Goal: Task Accomplishment & Management: Manage account settings

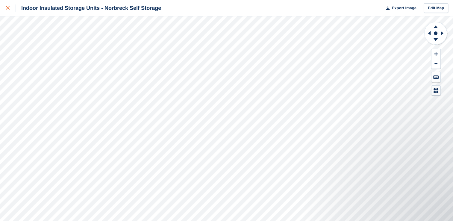
click at [7, 8] on icon at bounding box center [8, 8] width 4 height 4
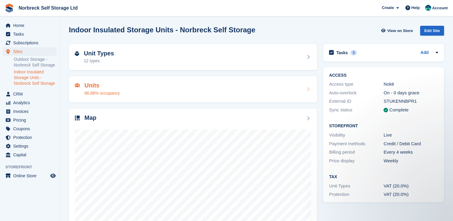
click at [121, 88] on div "Units 86.88% occupancy" at bounding box center [193, 89] width 236 height 14
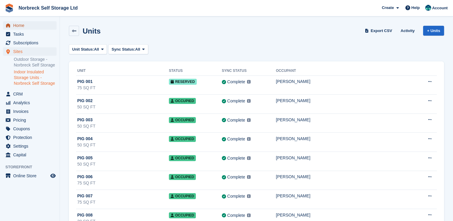
click at [38, 23] on span "Home" at bounding box center [31, 25] width 36 height 8
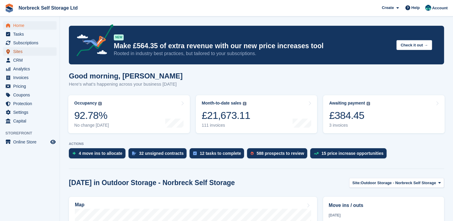
click at [25, 52] on span "Sites" at bounding box center [31, 51] width 36 height 8
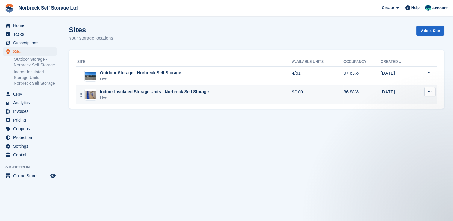
click at [133, 95] on div "Indoor Insulated Storage Units - Norbreck Self Storage" at bounding box center [154, 92] width 109 height 6
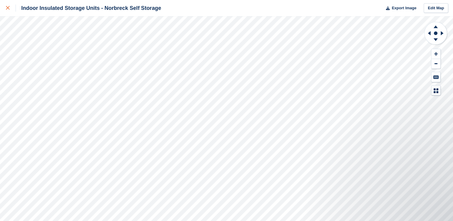
click at [7, 6] on div at bounding box center [11, 7] width 10 height 7
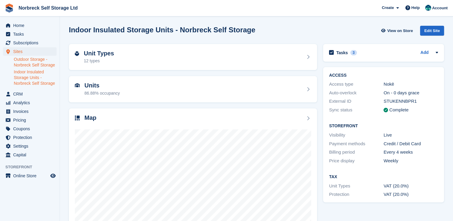
click at [15, 58] on link "Outdoor Storage - Norbreck Self Storage" at bounding box center [35, 62] width 43 height 11
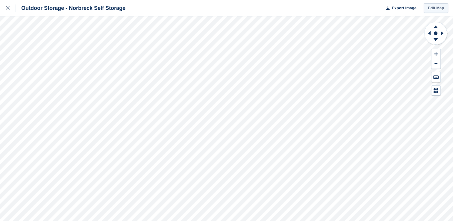
click at [433, 7] on link "Edit Map" at bounding box center [436, 8] width 25 height 10
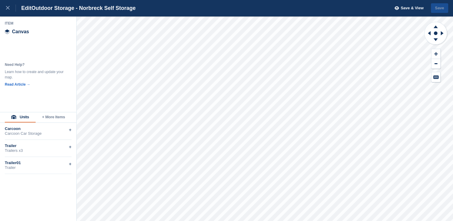
click at [46, 117] on button "+ More Items" at bounding box center [54, 117] width 36 height 10
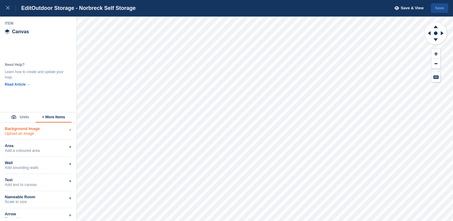
click at [46, 135] on div "Upload an image" at bounding box center [38, 133] width 67 height 5
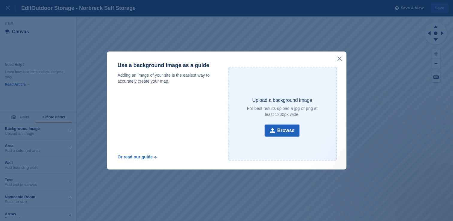
click at [288, 129] on button "Browse" at bounding box center [282, 131] width 35 height 12
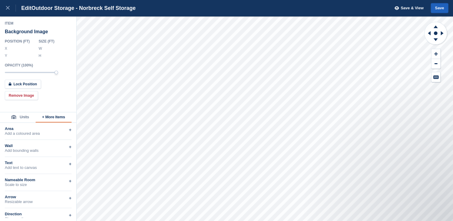
click at [443, 7] on button "Save" at bounding box center [439, 8] width 17 height 10
click at [407, 4] on button "Save & View" at bounding box center [408, 8] width 32 height 10
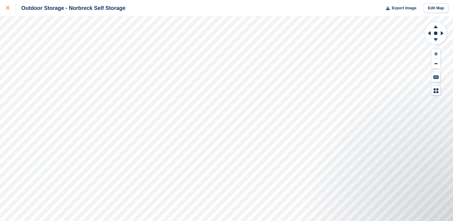
click at [1, 1] on link at bounding box center [8, 8] width 16 height 16
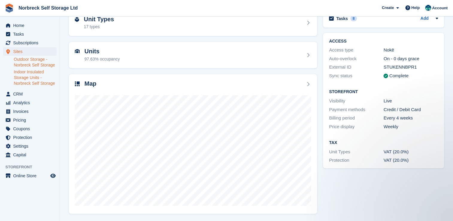
click at [31, 75] on link "Indoor Insulated Storage Units - Norbreck Self Storage" at bounding box center [35, 77] width 43 height 17
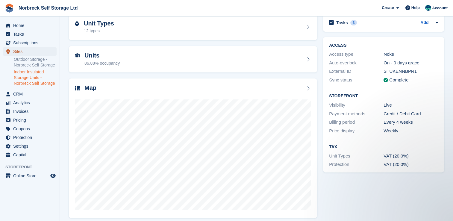
click at [33, 50] on span "Sites" at bounding box center [31, 51] width 36 height 8
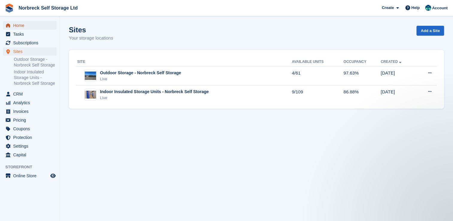
drag, startPoint x: 35, startPoint y: 26, endPoint x: 40, endPoint y: 27, distance: 4.7
click at [35, 26] on span "Home" at bounding box center [31, 25] width 36 height 8
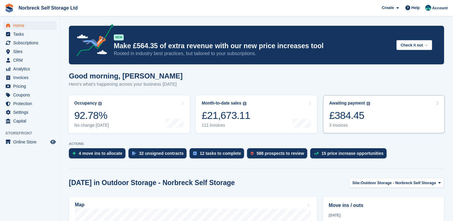
click at [386, 109] on link "Awaiting payment The total outstanding balance on all open invoices. £384.45 3 …" at bounding box center [384, 114] width 122 height 38
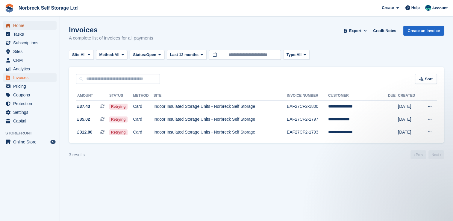
click at [24, 22] on span "Home" at bounding box center [31, 25] width 36 height 8
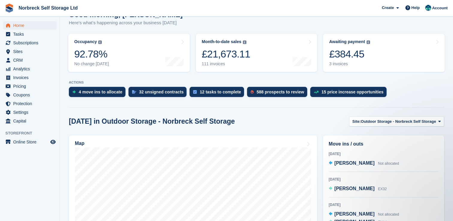
scroll to position [90, 0]
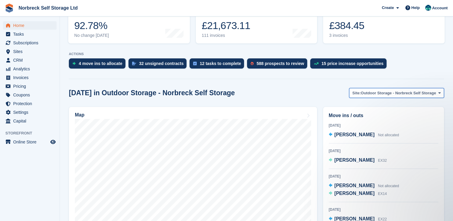
click at [384, 93] on span "Outdoor Storage - Norbreck Self Storage" at bounding box center [398, 93] width 75 height 6
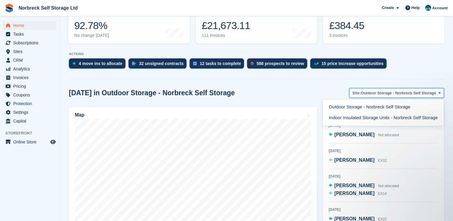
click at [384, 93] on span "Outdoor Storage - Norbreck Self Storage" at bounding box center [398, 93] width 75 height 6
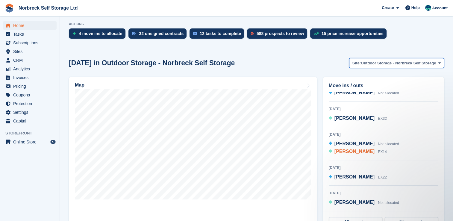
scroll to position [0, 0]
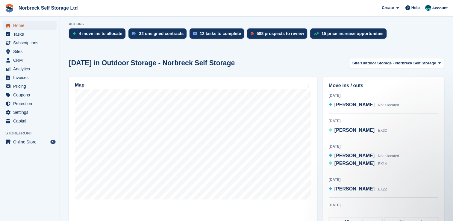
click at [43, 23] on span "Home" at bounding box center [31, 25] width 36 height 8
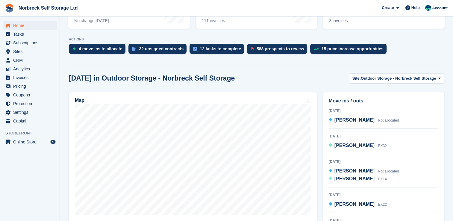
scroll to position [120, 0]
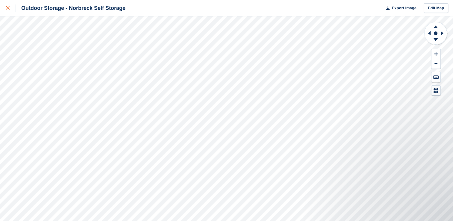
click at [4, 5] on link at bounding box center [8, 8] width 16 height 16
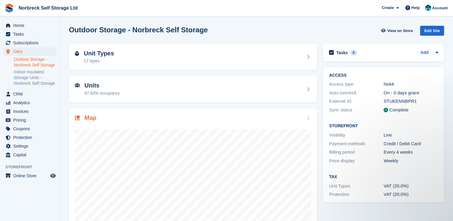
scroll to position [30, 0]
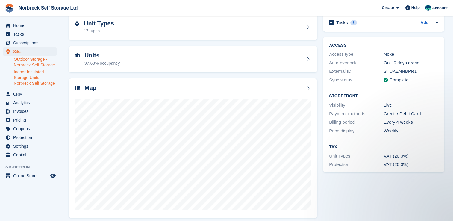
click at [25, 74] on link "Indoor Insulated Storage Units - Norbreck Self Storage" at bounding box center [35, 77] width 43 height 17
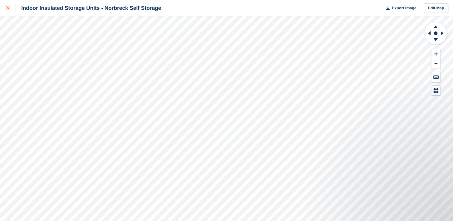
click at [12, 8] on div at bounding box center [11, 7] width 10 height 7
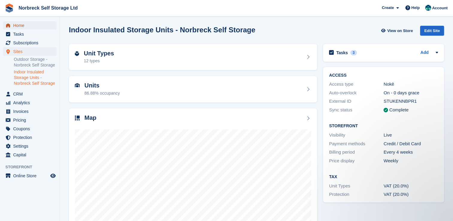
click at [31, 26] on span "Home" at bounding box center [31, 25] width 36 height 8
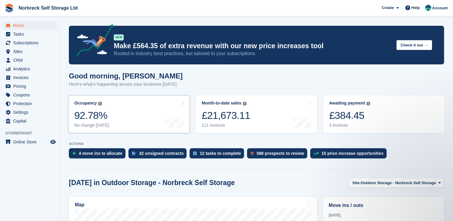
click at [151, 124] on link "Occupancy The percentage of all currently allocated units in terms of area. Inc…" at bounding box center [129, 114] width 122 height 38
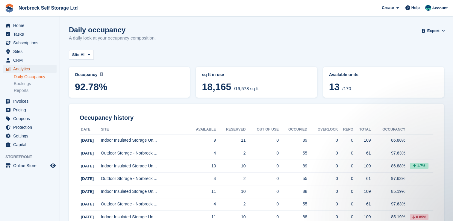
click at [32, 71] on span "Analytics" at bounding box center [31, 69] width 36 height 8
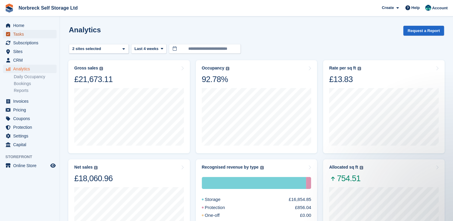
click at [37, 32] on span "Tasks" at bounding box center [31, 34] width 36 height 8
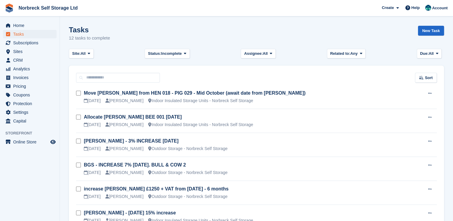
click at [42, 17] on aside "Home Tasks Subscriptions Subscriptions Subscriptions Contracts Price increases …" at bounding box center [30, 111] width 60 height 191
drag, startPoint x: 39, startPoint y: 23, endPoint x: 57, endPoint y: 24, distance: 18.3
click at [39, 23] on span "Home" at bounding box center [31, 25] width 36 height 8
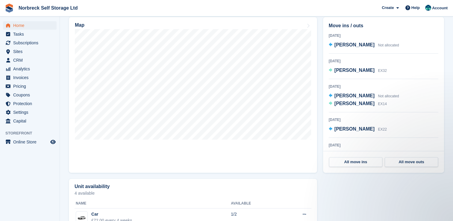
scroll to position [150, 0]
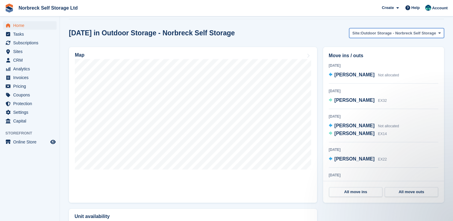
click at [376, 35] on span "Outdoor Storage - Norbreck Self Storage" at bounding box center [398, 33] width 75 height 6
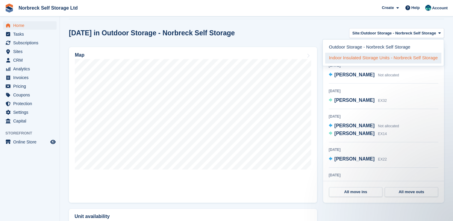
click at [365, 61] on link "Indoor Insulated Storage Units - Norbreck Self Storage" at bounding box center [383, 58] width 116 height 11
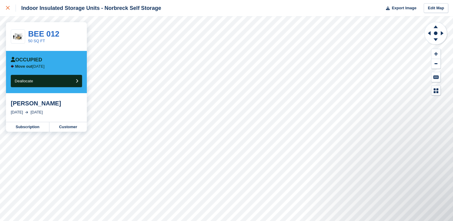
click at [9, 10] on div at bounding box center [11, 7] width 10 height 7
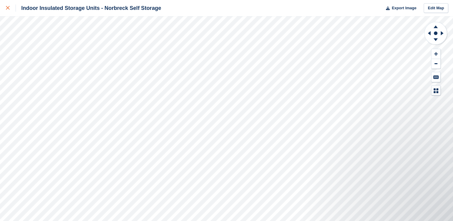
click at [9, 7] on icon at bounding box center [8, 8] width 4 height 4
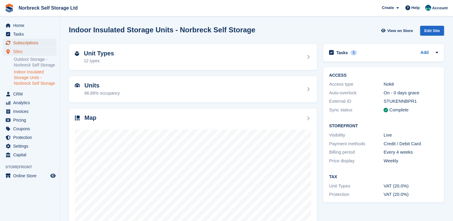
click at [31, 44] on span "Subscriptions" at bounding box center [31, 43] width 36 height 8
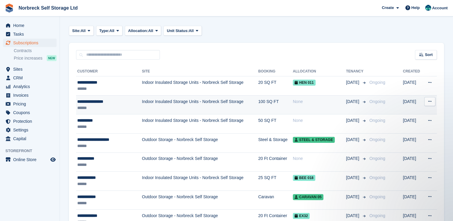
click at [182, 109] on td "Indoor Insulated Storage Units - Norbreck Self Storage" at bounding box center [200, 104] width 116 height 19
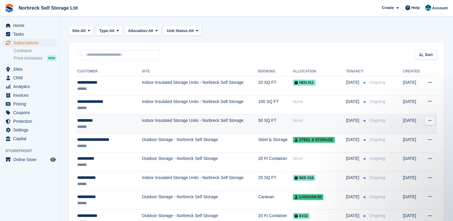
click at [178, 123] on td "Indoor Insulated Storage Units - Norbreck Self Storage" at bounding box center [200, 123] width 116 height 19
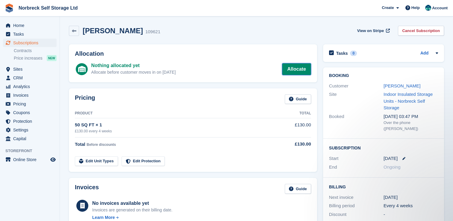
click at [291, 70] on link "Allocate" at bounding box center [296, 69] width 29 height 12
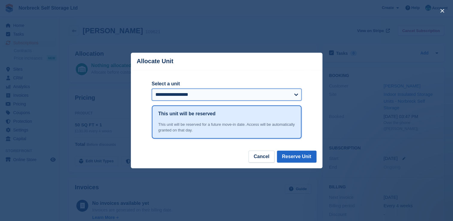
click at [209, 93] on select "**********" at bounding box center [227, 95] width 150 height 12
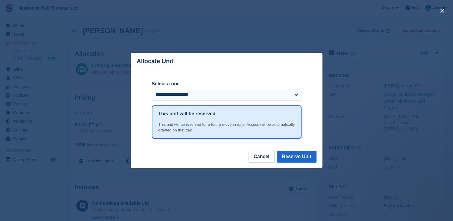
click at [348, 124] on div "close" at bounding box center [226, 110] width 453 height 221
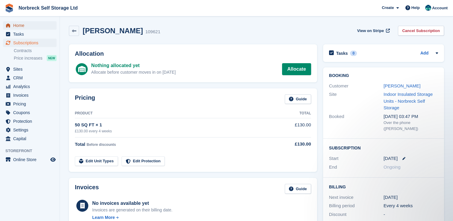
click at [38, 29] on span "Home" at bounding box center [31, 25] width 36 height 8
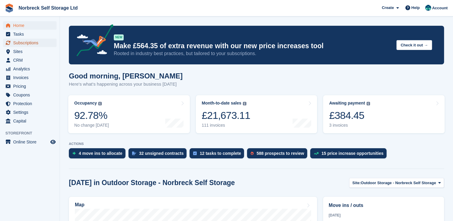
click at [27, 43] on span "Subscriptions" at bounding box center [31, 43] width 36 height 8
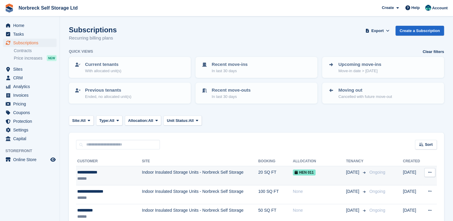
click at [162, 174] on td "Indoor Insulated Storage Units - Norbreck Self Storage" at bounding box center [200, 175] width 116 height 19
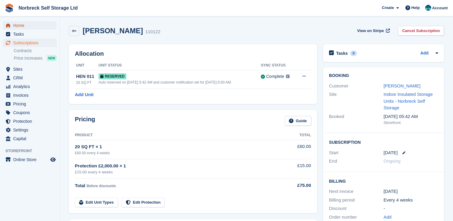
click at [43, 27] on span "Home" at bounding box center [31, 25] width 36 height 8
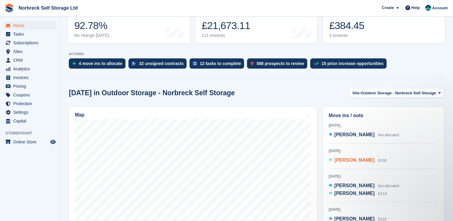
scroll to position [13, 0]
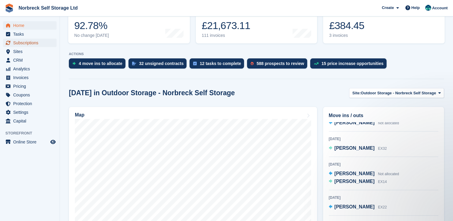
click at [35, 43] on span "Subscriptions" at bounding box center [31, 43] width 36 height 8
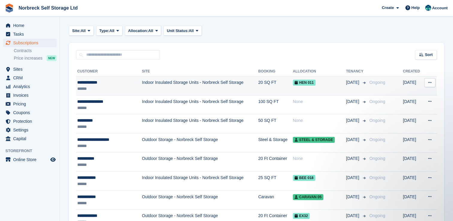
click at [241, 88] on td "Indoor Insulated Storage Units - Norbreck Self Storage" at bounding box center [200, 85] width 116 height 19
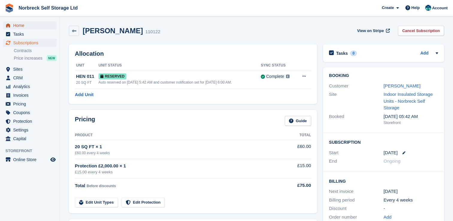
click at [27, 23] on span "Home" at bounding box center [31, 25] width 36 height 8
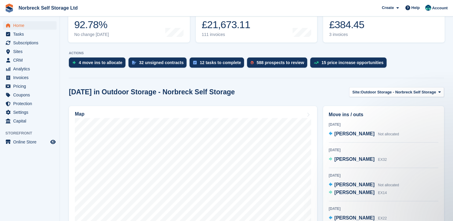
scroll to position [120, 0]
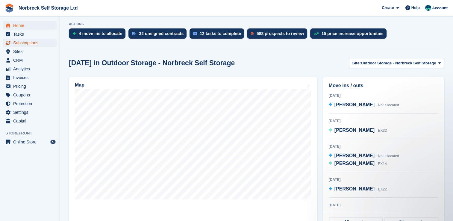
click at [42, 42] on span "Subscriptions" at bounding box center [31, 43] width 36 height 8
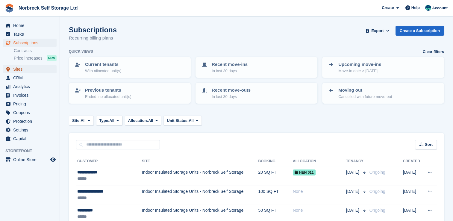
click at [25, 72] on span "Sites" at bounding box center [31, 69] width 36 height 8
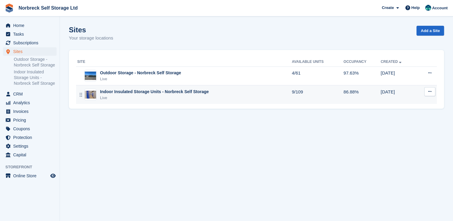
click at [152, 88] on td "Indoor Insulated Storage Units - Norbreck Self Storage Live" at bounding box center [184, 94] width 216 height 19
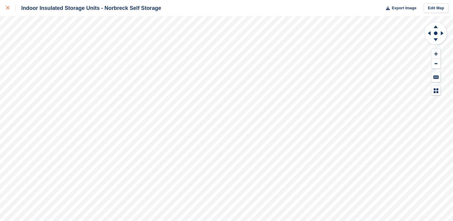
click at [10, 7] on div at bounding box center [11, 7] width 10 height 7
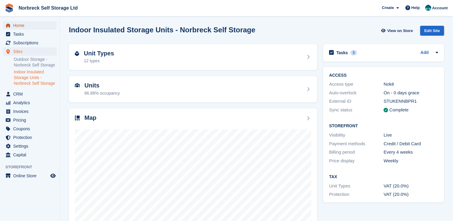
click at [36, 22] on span "Home" at bounding box center [31, 25] width 36 height 8
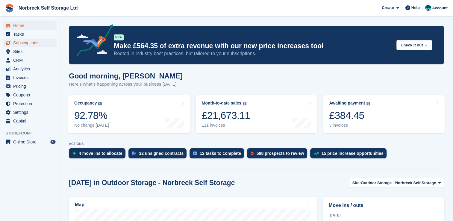
click at [36, 44] on span "Subscriptions" at bounding box center [31, 43] width 36 height 8
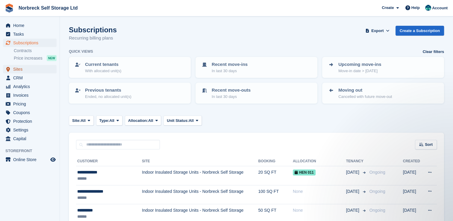
click at [27, 71] on span "Sites" at bounding box center [31, 69] width 36 height 8
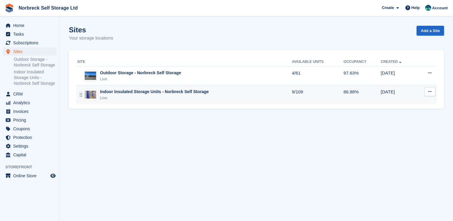
click at [168, 98] on div "Live" at bounding box center [154, 98] width 109 height 6
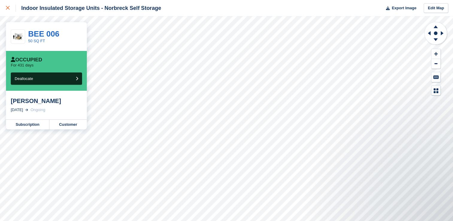
click at [8, 8] on icon at bounding box center [8, 8] width 4 height 4
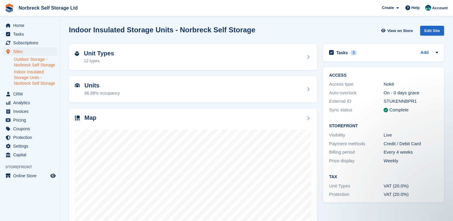
click at [39, 61] on link "Outdoor Storage - Norbreck Self Storage" at bounding box center [35, 62] width 43 height 11
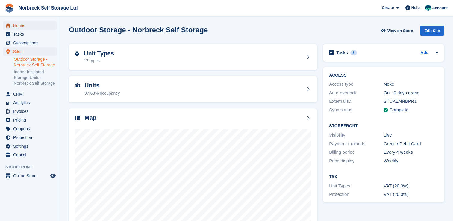
click at [42, 26] on span "Home" at bounding box center [31, 25] width 36 height 8
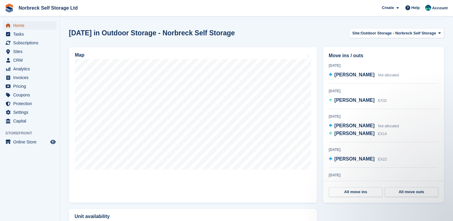
click at [13, 26] on span "Home" at bounding box center [31, 25] width 36 height 8
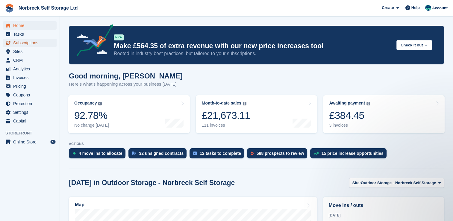
click at [40, 41] on span "Subscriptions" at bounding box center [31, 43] width 36 height 8
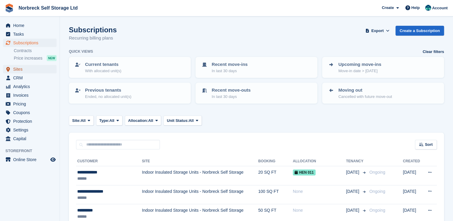
click at [25, 71] on span "Sites" at bounding box center [31, 69] width 36 height 8
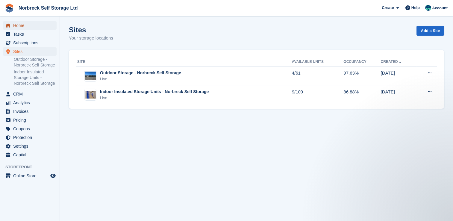
click at [30, 23] on span "Home" at bounding box center [31, 25] width 36 height 8
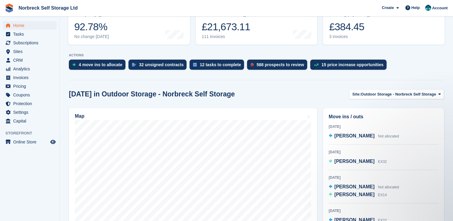
scroll to position [90, 0]
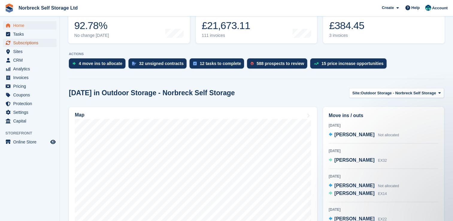
click at [30, 41] on span "Subscriptions" at bounding box center [31, 43] width 36 height 8
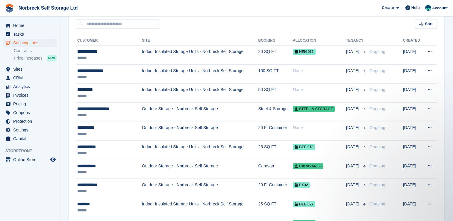
scroll to position [120, 0]
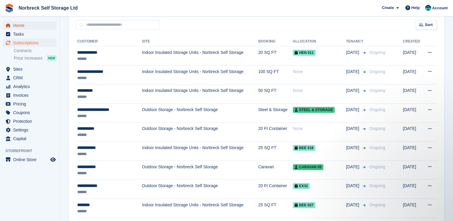
click at [48, 25] on span "Home" at bounding box center [31, 25] width 36 height 8
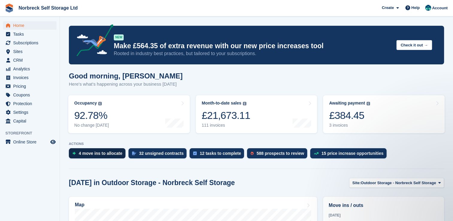
drag, startPoint x: 98, startPoint y: 151, endPoint x: 105, endPoint y: 153, distance: 7.1
click at [98, 151] on div "4 move ins to allocate" at bounding box center [101, 153] width 44 height 5
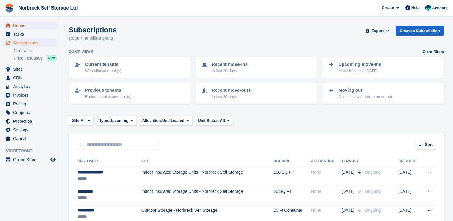
click at [32, 28] on span "Home" at bounding box center [31, 25] width 36 height 8
